Goal: Connect with others: Connect with others

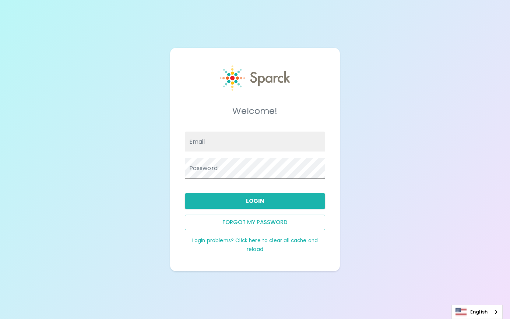
type input "jhatten@sfbaycoffee.com"
drag, startPoint x: 0, startPoint y: 0, endPoint x: 244, endPoint y: 198, distance: 314.0
click at [244, 198] on button "Login" at bounding box center [255, 201] width 141 height 15
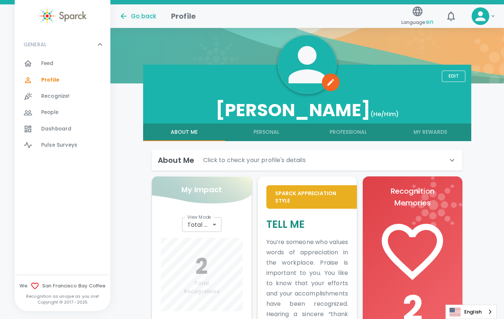
scroll to position [64, 0]
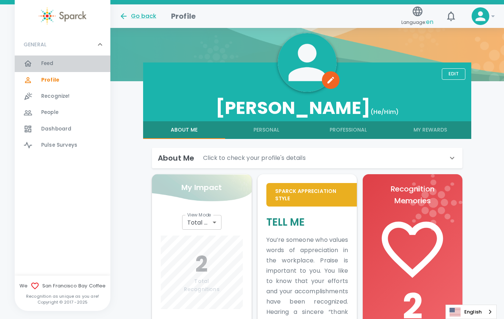
click at [59, 66] on div "Feed 0" at bounding box center [75, 64] width 69 height 10
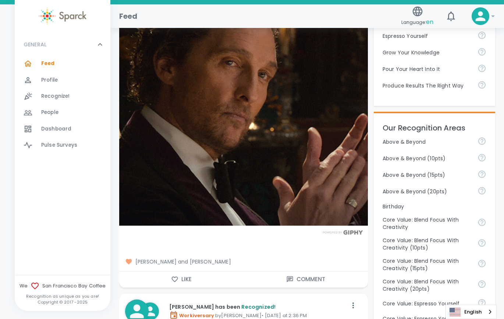
scroll to position [258, 0]
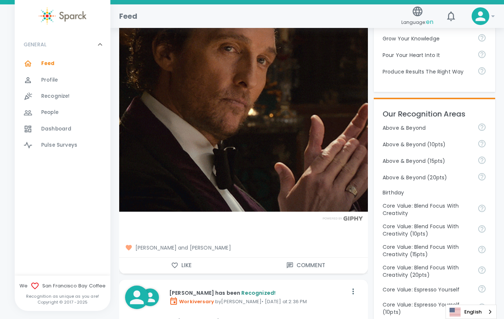
click at [187, 258] on button "Like" at bounding box center [181, 265] width 124 height 15
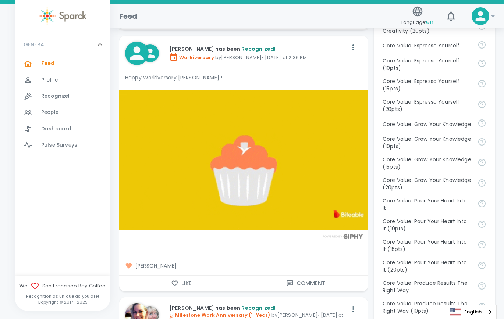
scroll to position [515, 0]
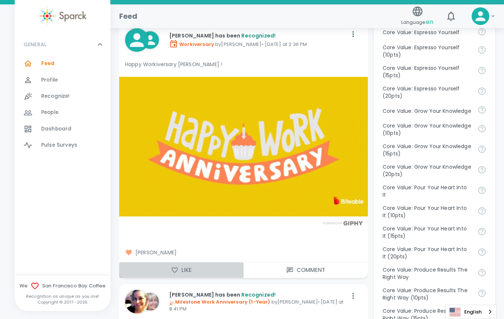
click at [174, 267] on icon "button" at bounding box center [174, 270] width 7 height 7
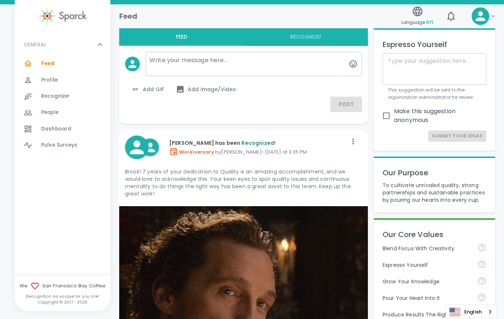
scroll to position [0, 0]
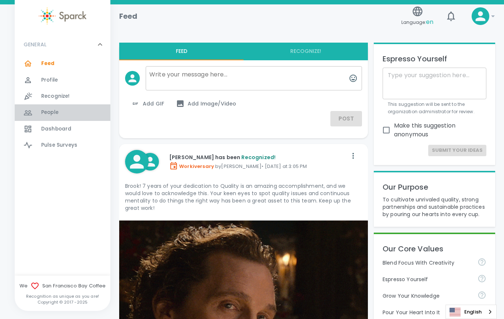
click at [49, 111] on span "People" at bounding box center [49, 112] width 17 height 7
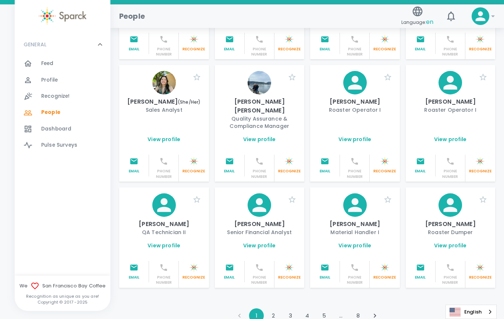
scroll to position [889, 0]
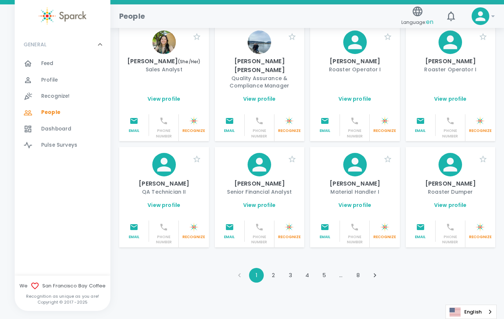
click at [273, 268] on button "2" at bounding box center [273, 275] width 15 height 15
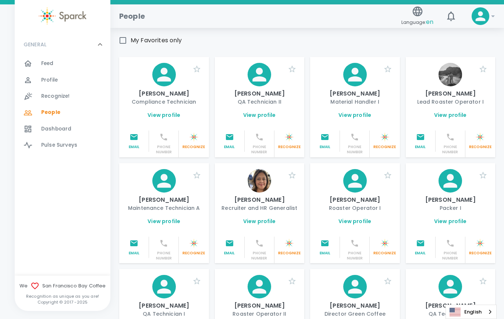
scroll to position [54, 0]
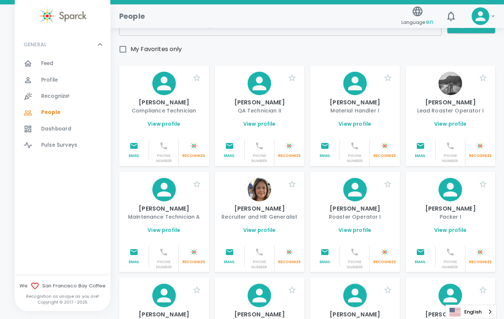
click at [265, 120] on link "View profile" at bounding box center [259, 123] width 33 height 7
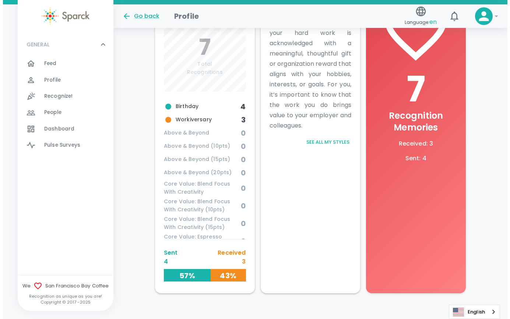
scroll to position [312, 0]
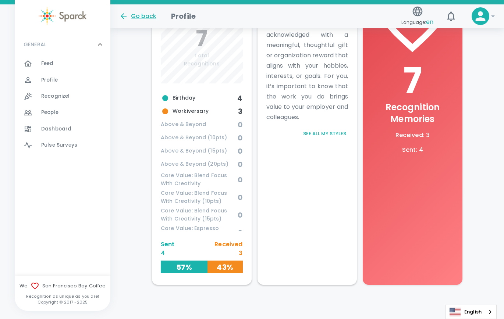
click at [312, 137] on button "See all my styles" at bounding box center [324, 133] width 47 height 11
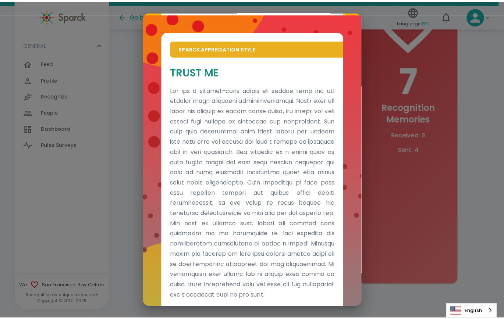
scroll to position [328, 0]
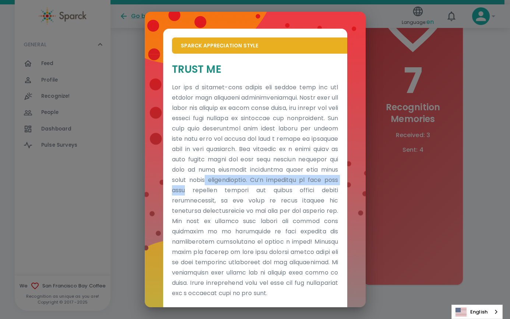
click at [407, 175] on div "Sparck Appreciation Style Tell Me Sparck Appreciation Style Trust Me" at bounding box center [255, 159] width 510 height 319
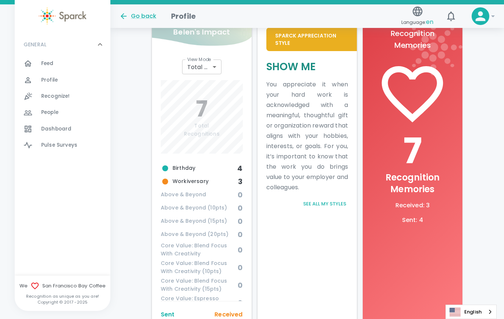
scroll to position [165, 0]
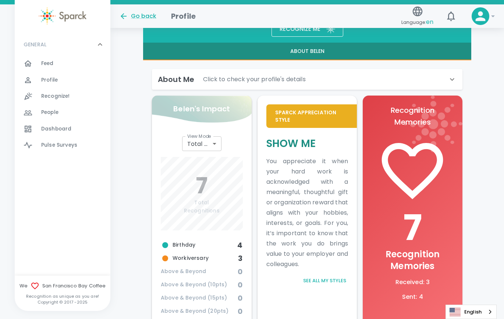
click at [450, 80] on icon at bounding box center [452, 79] width 9 height 9
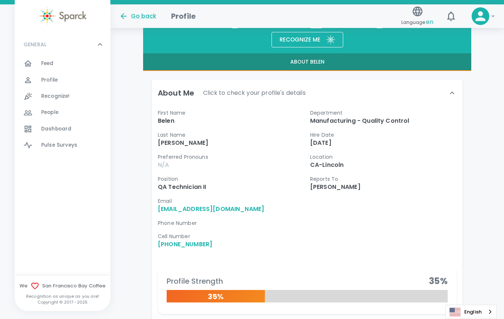
scroll to position [128, 0]
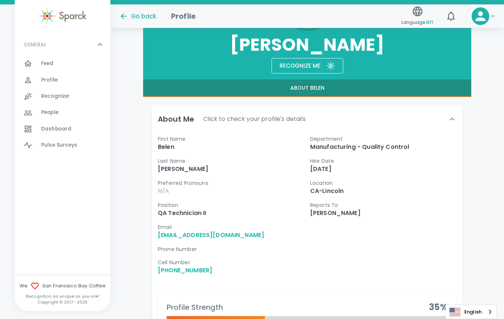
click at [304, 86] on button "About Belen" at bounding box center [307, 88] width 328 height 18
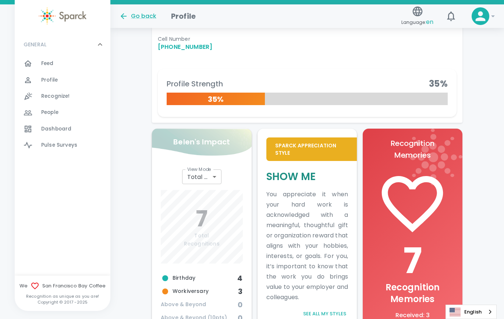
scroll to position [351, 0]
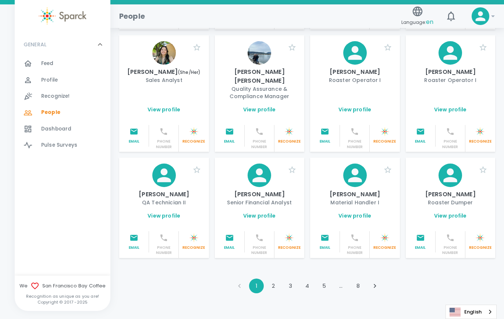
scroll to position [889, 0]
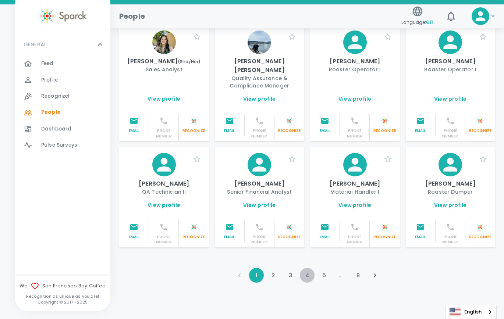
click at [308, 268] on button "4" at bounding box center [307, 275] width 15 height 15
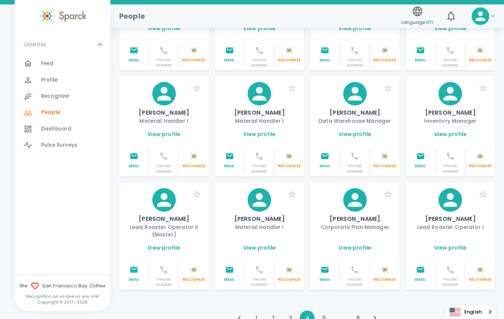
scroll to position [848, 0]
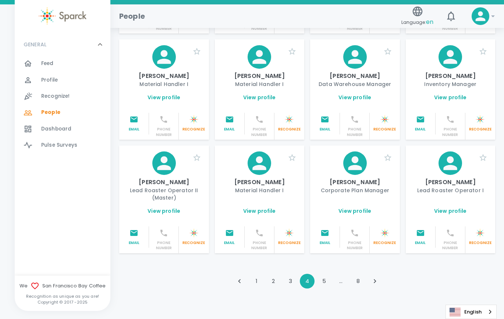
click at [357, 274] on button "8" at bounding box center [358, 281] width 15 height 15
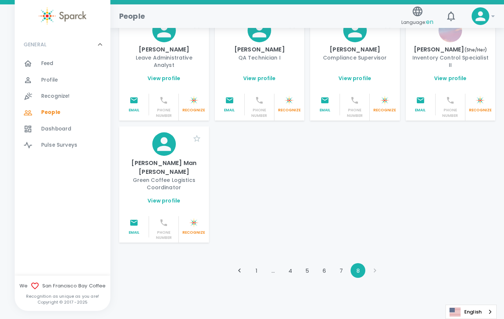
click at [357, 82] on link "View profile" at bounding box center [355, 78] width 33 height 7
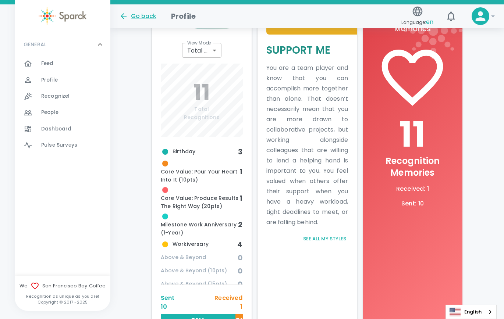
scroll to position [205, 0]
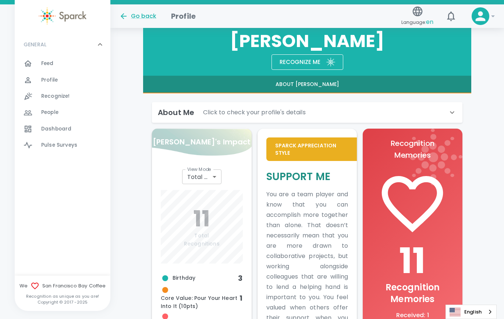
click at [442, 113] on div "About Me Click to check your profile's details" at bounding box center [303, 113] width 290 height 12
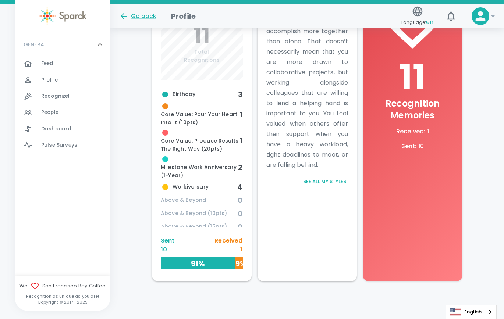
scroll to position [425, 0]
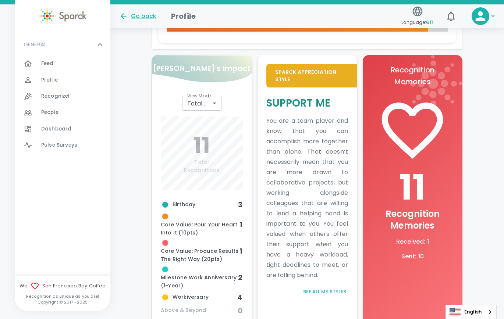
click at [136, 16] on div "Go back" at bounding box center [137, 16] width 37 height 9
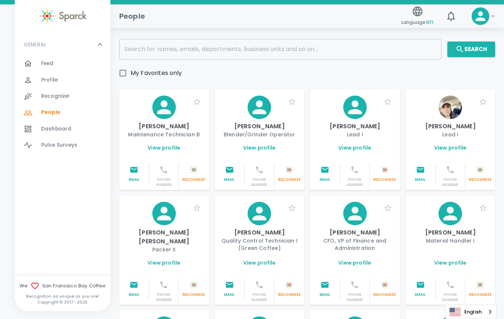
scroll to position [74, 0]
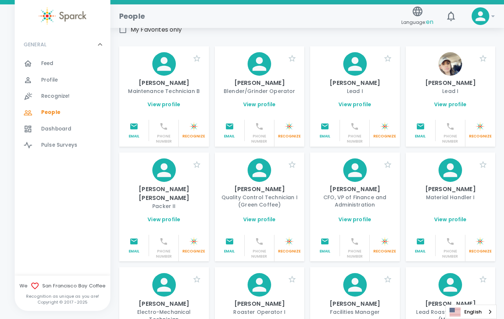
click at [448, 108] on link "View profile" at bounding box center [450, 104] width 33 height 7
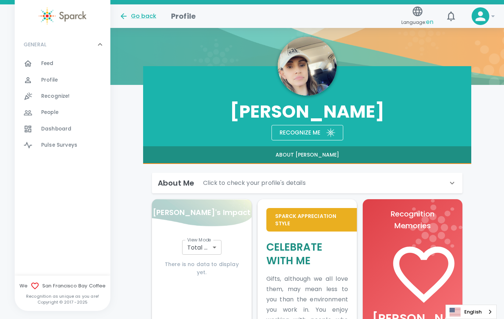
scroll to position [74, 0]
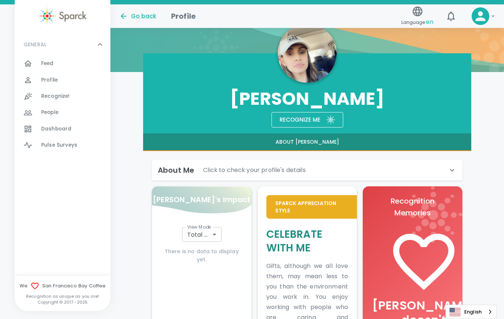
click at [302, 174] on p "Click to check your profile's details" at bounding box center [254, 170] width 103 height 9
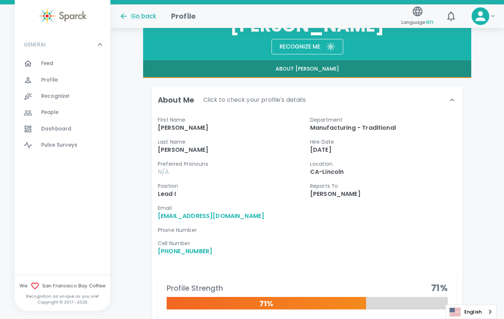
scroll to position [147, 0]
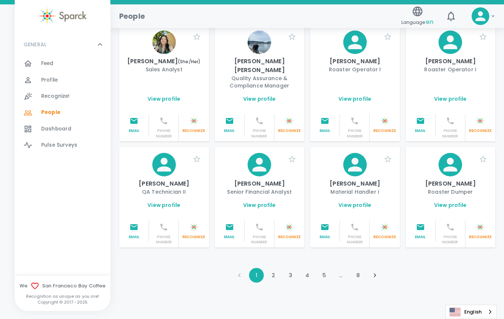
scroll to position [889, 0]
click at [288, 268] on button "3" at bounding box center [290, 275] width 15 height 15
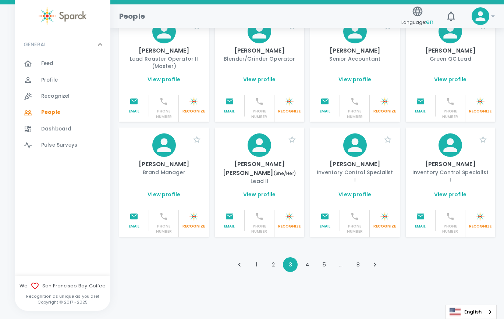
scroll to position [880, 0]
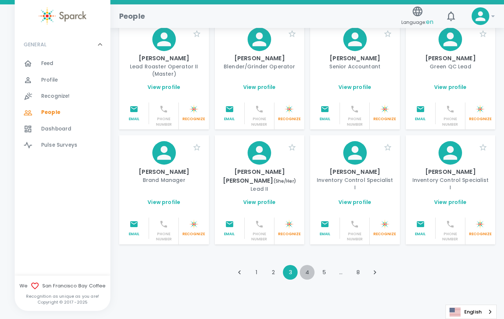
click at [308, 266] on button "4" at bounding box center [307, 272] width 15 height 15
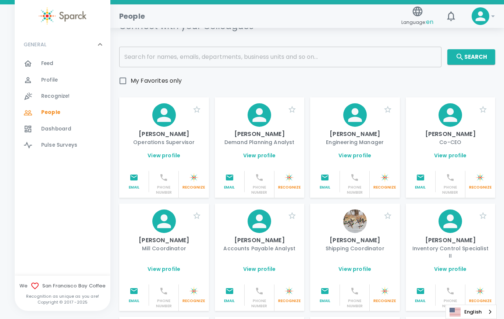
scroll to position [1, 0]
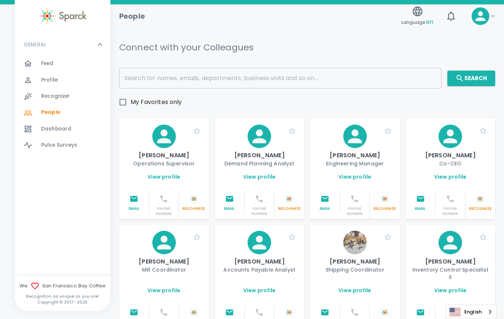
click at [50, 76] on span "Profile 0" at bounding box center [49, 80] width 17 height 10
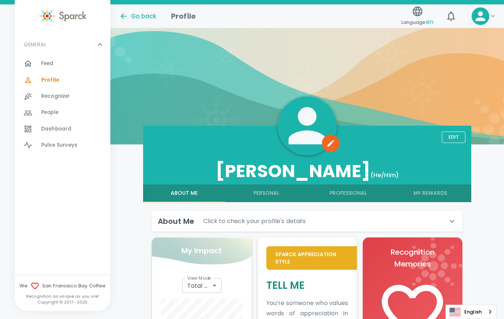
click at [344, 218] on div "About Me Click to check your profile's details" at bounding box center [303, 222] width 290 height 12
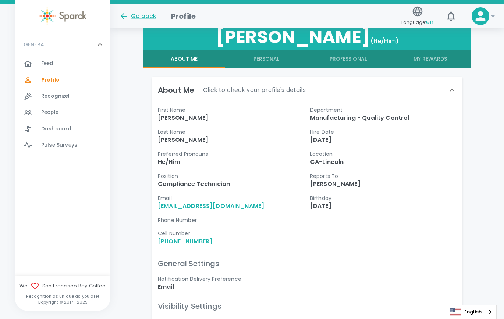
scroll to position [133, 0]
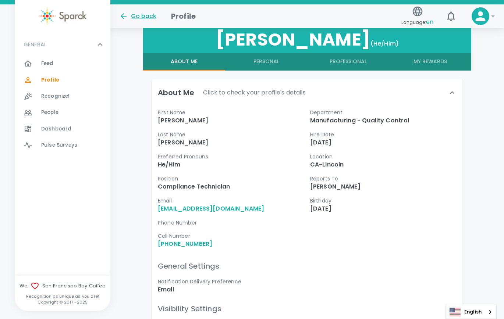
click at [276, 65] on button "Personal" at bounding box center [266, 62] width 82 height 18
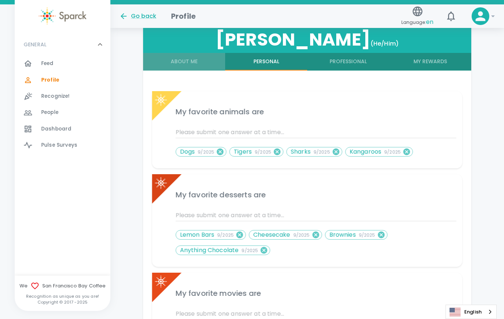
click at [209, 59] on button "About Me" at bounding box center [184, 62] width 82 height 18
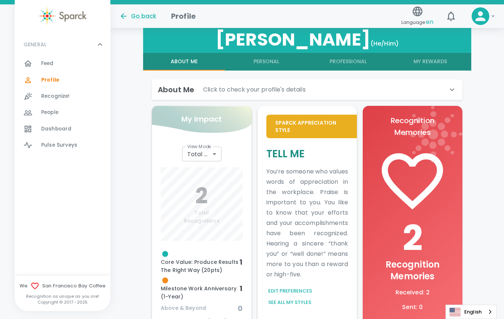
click at [440, 88] on div "About Me Click to check your profile's details" at bounding box center [303, 90] width 290 height 12
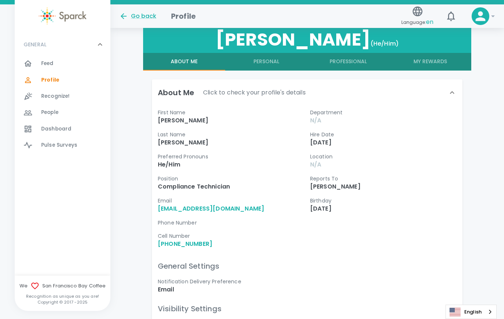
click at [430, 61] on button "My Rewards" at bounding box center [430, 62] width 82 height 18
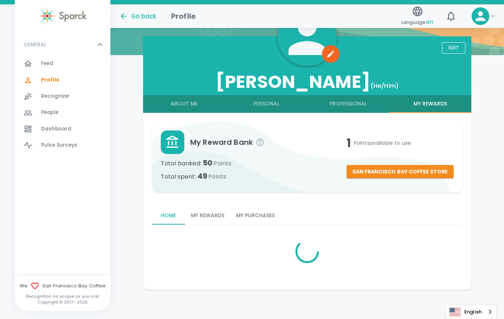
scroll to position [58, 0]
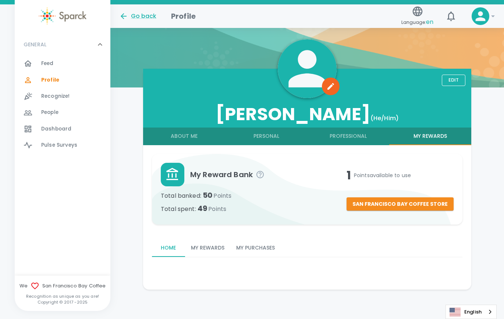
click at [260, 244] on button "My Purchases" at bounding box center [255, 249] width 50 height 18
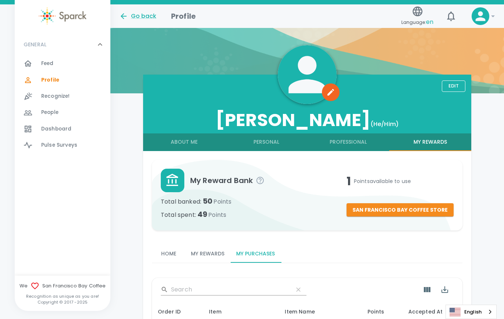
scroll to position [0, 0]
